Goal: Task Accomplishment & Management: Use online tool/utility

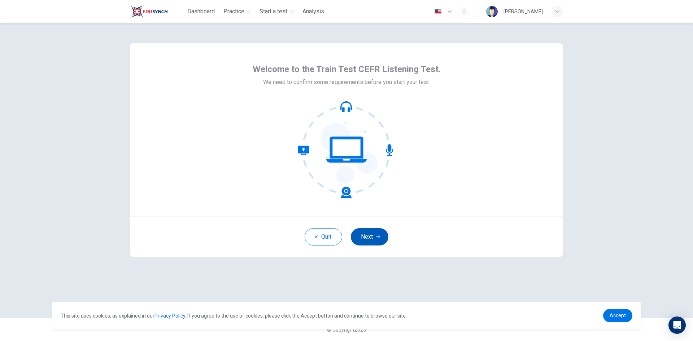
click at [364, 242] on button "Next" at bounding box center [370, 236] width 38 height 17
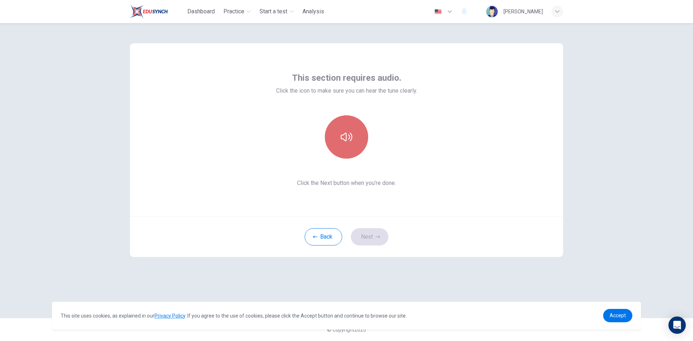
click at [362, 138] on button "button" at bounding box center [346, 136] width 43 height 43
click at [366, 232] on button "Next" at bounding box center [370, 236] width 38 height 17
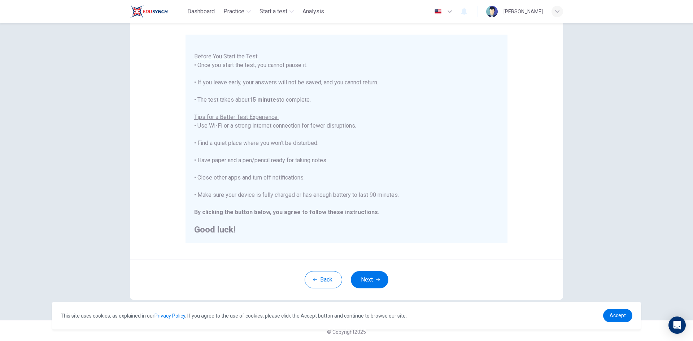
scroll to position [60, 0]
click at [362, 280] on button "Next" at bounding box center [370, 277] width 38 height 17
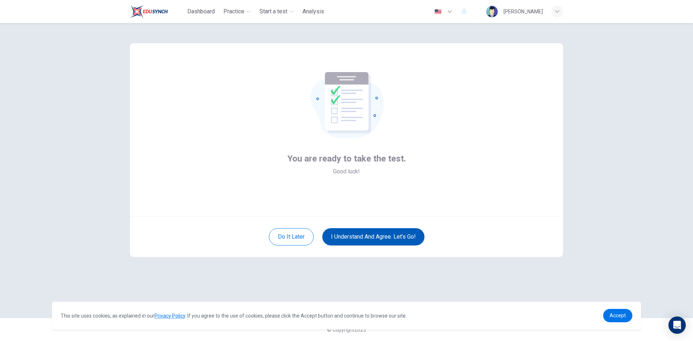
click at [364, 235] on button "I understand and agree. Let’s go!" at bounding box center [373, 236] width 102 height 17
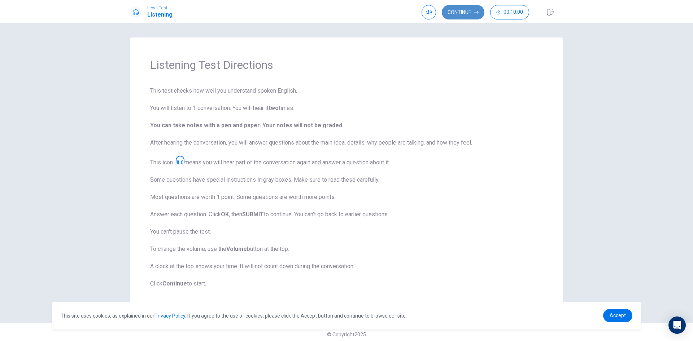
click at [469, 9] on button "Continue" at bounding box center [463, 12] width 43 height 14
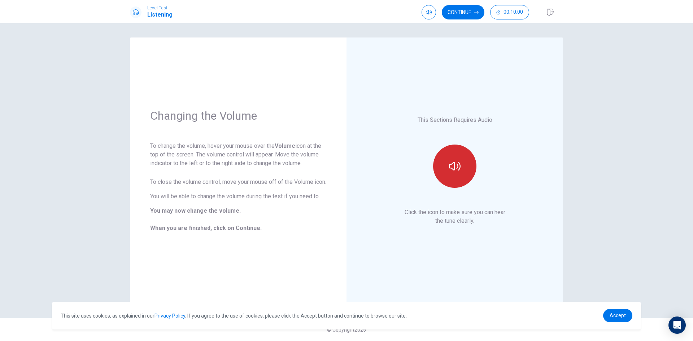
click at [463, 166] on button "button" at bounding box center [454, 166] width 43 height 43
click at [455, 9] on button "Continue" at bounding box center [463, 12] width 43 height 14
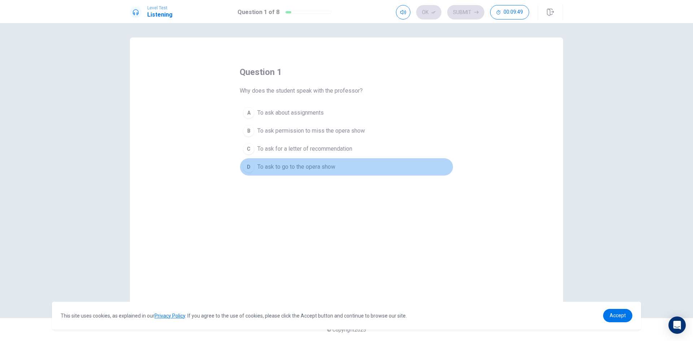
click at [247, 165] on div "D" at bounding box center [249, 167] width 12 height 12
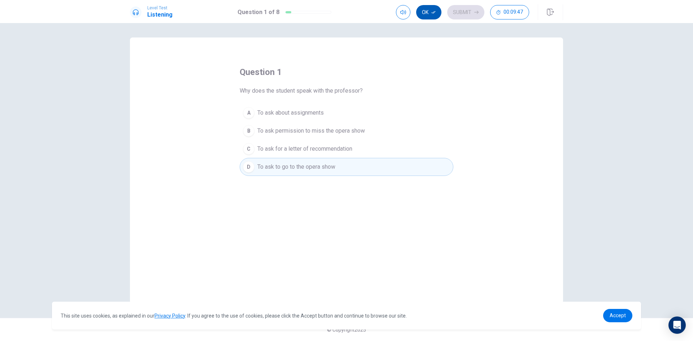
click at [428, 12] on button "Ok" at bounding box center [428, 12] width 25 height 14
click at [464, 11] on button "Submit" at bounding box center [465, 12] width 37 height 14
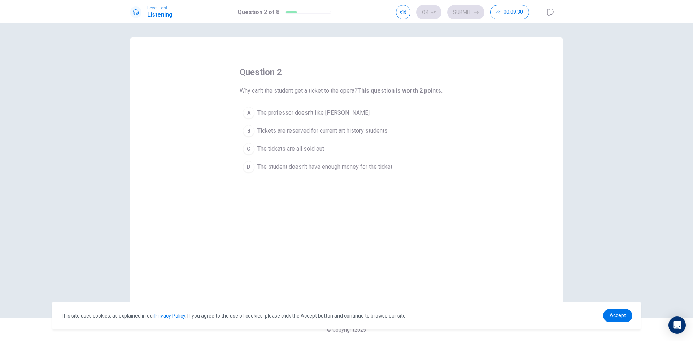
click at [248, 135] on div "B" at bounding box center [249, 131] width 12 height 12
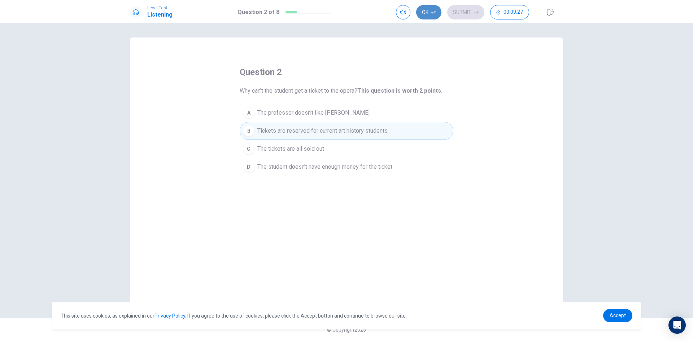
click at [429, 12] on button "Ok" at bounding box center [428, 12] width 25 height 14
click at [463, 15] on button "Submit" at bounding box center [465, 12] width 37 height 14
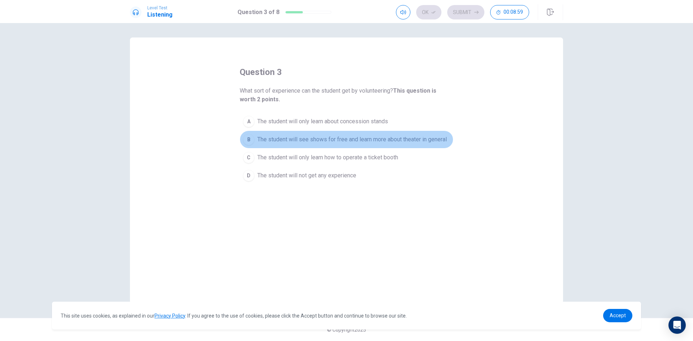
click at [249, 140] on div "B" at bounding box center [249, 140] width 12 height 12
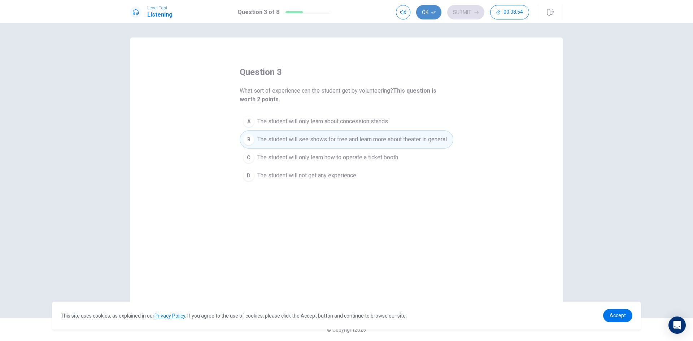
click at [429, 13] on button "Ok" at bounding box center [428, 12] width 25 height 14
click at [468, 14] on button "Submit" at bounding box center [465, 12] width 37 height 14
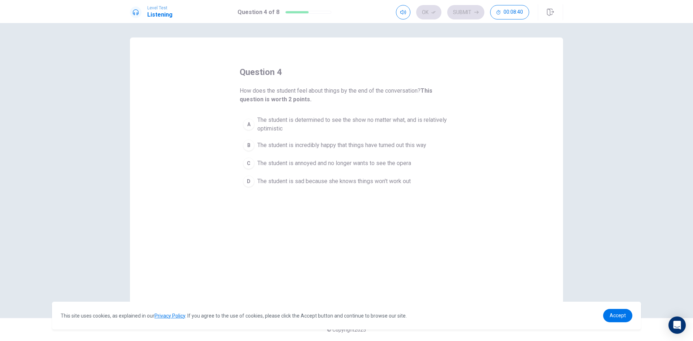
click at [248, 123] on div "A" at bounding box center [249, 125] width 12 height 12
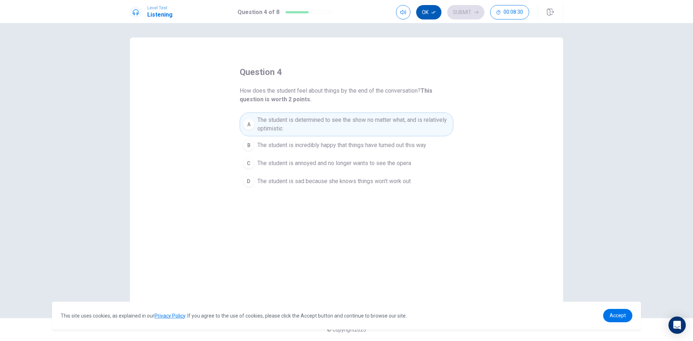
click at [427, 17] on button "Ok" at bounding box center [428, 12] width 25 height 14
click at [473, 15] on button "Submit" at bounding box center [465, 12] width 37 height 14
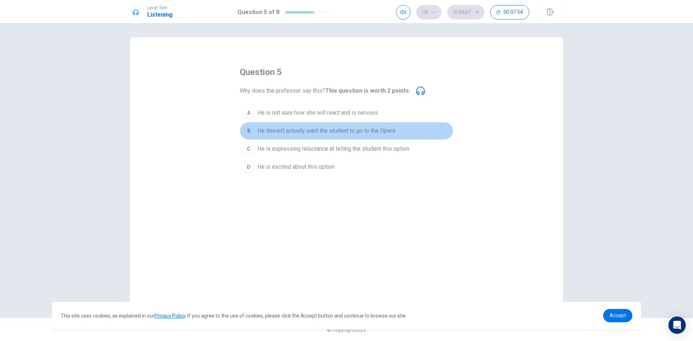
click at [245, 130] on div "B" at bounding box center [249, 131] width 12 height 12
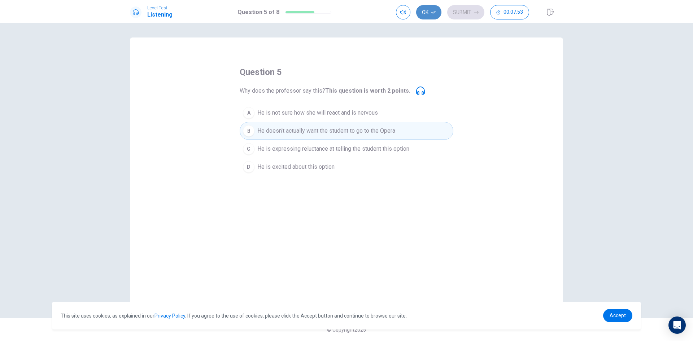
click at [429, 13] on button "Ok" at bounding box center [428, 12] width 25 height 14
click at [476, 12] on icon "button" at bounding box center [476, 12] width 4 height 3
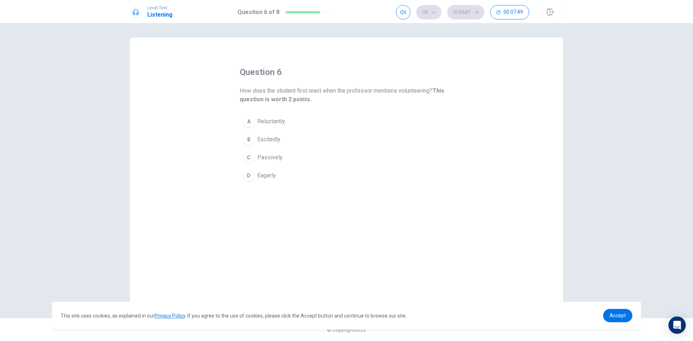
click at [249, 119] on div "A" at bounding box center [249, 122] width 12 height 12
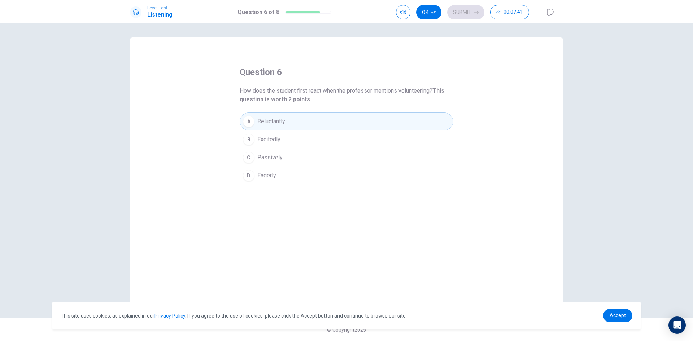
click at [431, 13] on button "Ok" at bounding box center [428, 12] width 25 height 14
click at [461, 16] on button "Submit" at bounding box center [465, 12] width 37 height 14
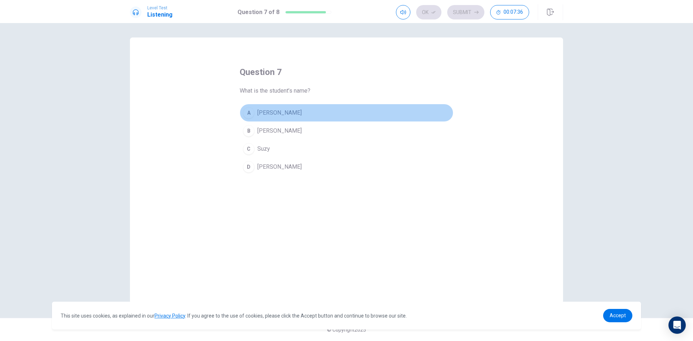
click at [250, 112] on div "A" at bounding box center [249, 113] width 12 height 12
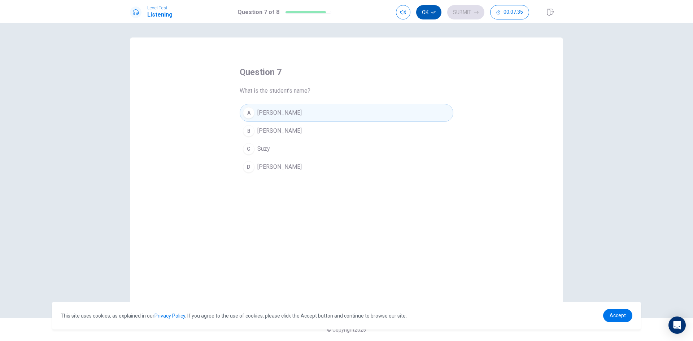
click at [427, 12] on button "Ok" at bounding box center [428, 12] width 25 height 14
click at [469, 16] on button "Submit" at bounding box center [465, 12] width 37 height 14
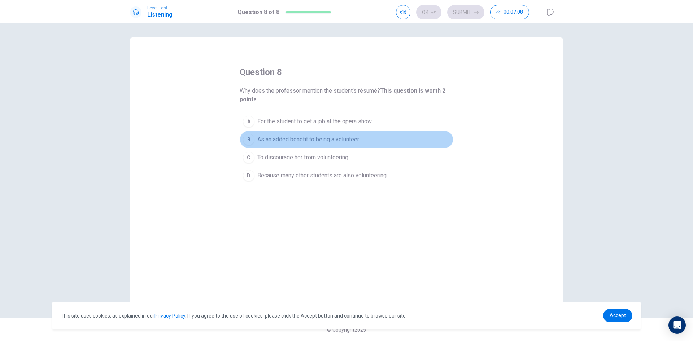
click at [250, 138] on div "B" at bounding box center [249, 140] width 12 height 12
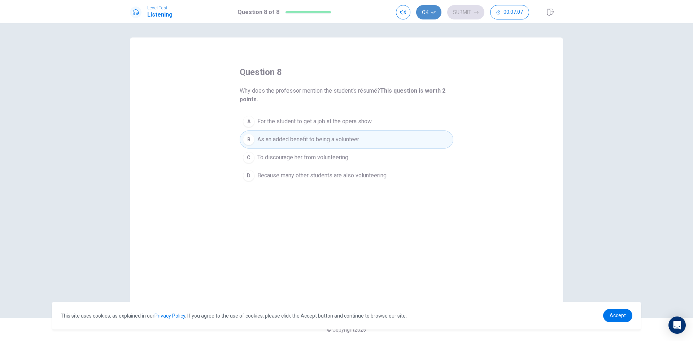
click at [432, 11] on icon "button" at bounding box center [433, 12] width 4 height 4
click at [463, 13] on button "Submit" at bounding box center [465, 12] width 37 height 14
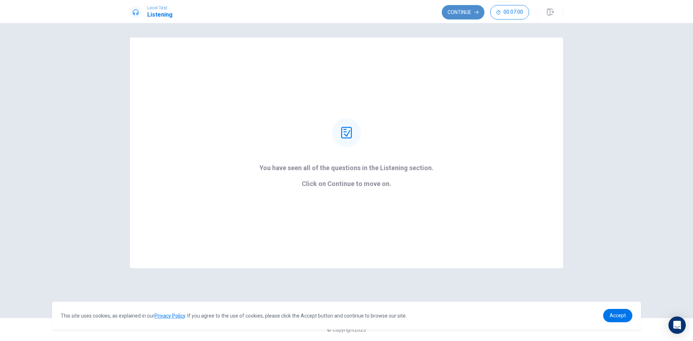
click at [460, 10] on button "Continue" at bounding box center [463, 12] width 43 height 14
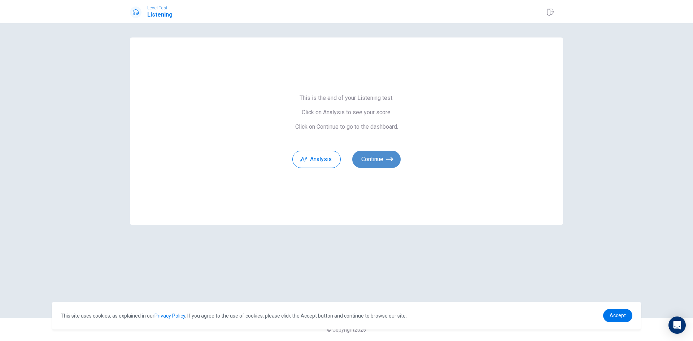
click at [378, 163] on button "Continue" at bounding box center [376, 159] width 48 height 17
